Goal: Information Seeking & Learning: Learn about a topic

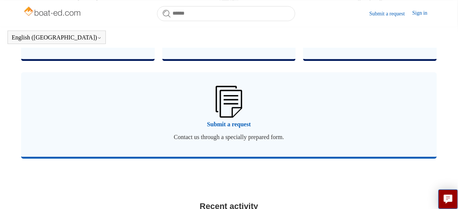
scroll to position [581, 0]
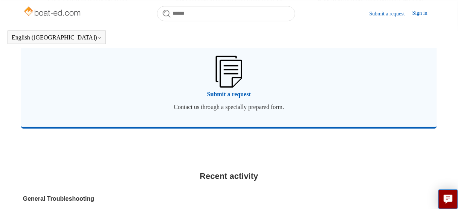
click at [228, 99] on span "Submit a request" at bounding box center [228, 94] width 393 height 9
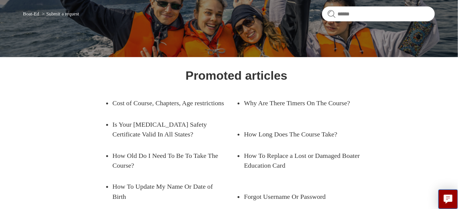
scroll to position [90, 0]
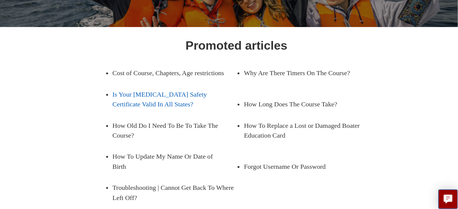
click at [132, 104] on link "Is Your [MEDICAL_DATA] Safety Certificate Valid In All States?" at bounding box center [175, 99] width 124 height 31
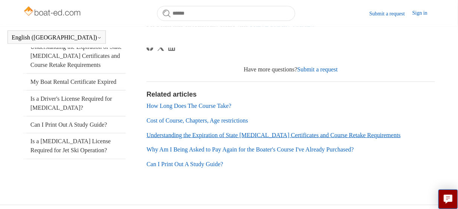
scroll to position [232, 0]
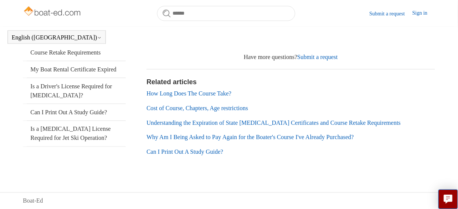
click at [222, 122] on link "Understanding the Expiration of State [MEDICAL_DATA] Certificates and Course Re…" at bounding box center [273, 123] width 254 height 6
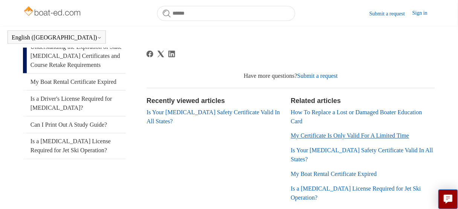
scroll to position [250, 0]
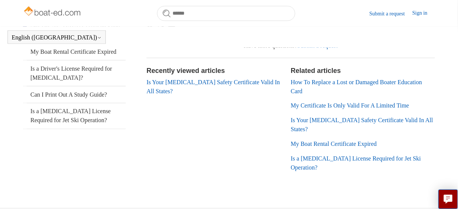
click at [322, 109] on link "My Certificate Is Only Valid For A Limited Time" at bounding box center [349, 106] width 118 height 6
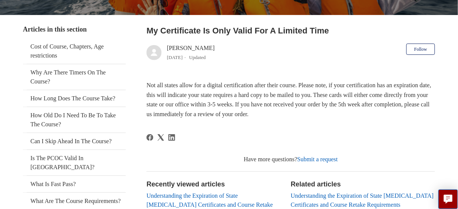
scroll to position [120, 0]
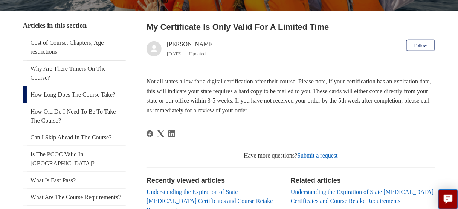
click at [92, 87] on link "How Long Does The Course Take?" at bounding box center [74, 95] width 103 height 17
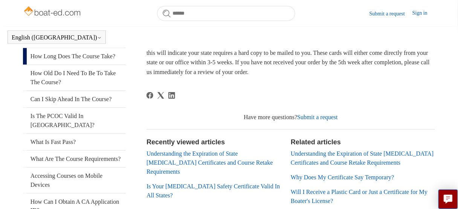
scroll to position [129, 0]
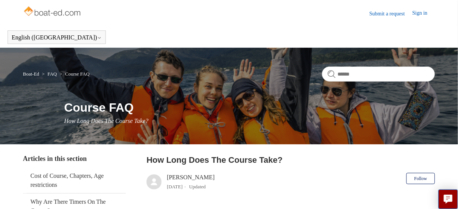
click at [417, 13] on link "Sign in" at bounding box center [423, 13] width 23 height 9
